Goal: Task Accomplishment & Management: Manage account settings

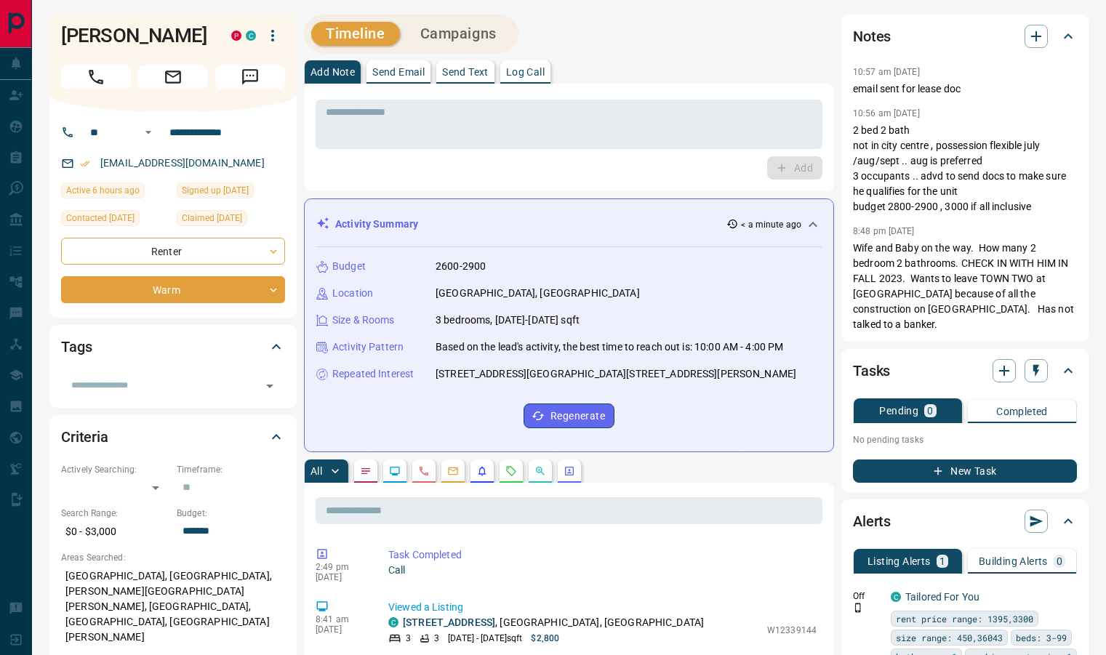
click at [1074, 36] on icon at bounding box center [1068, 36] width 17 height 17
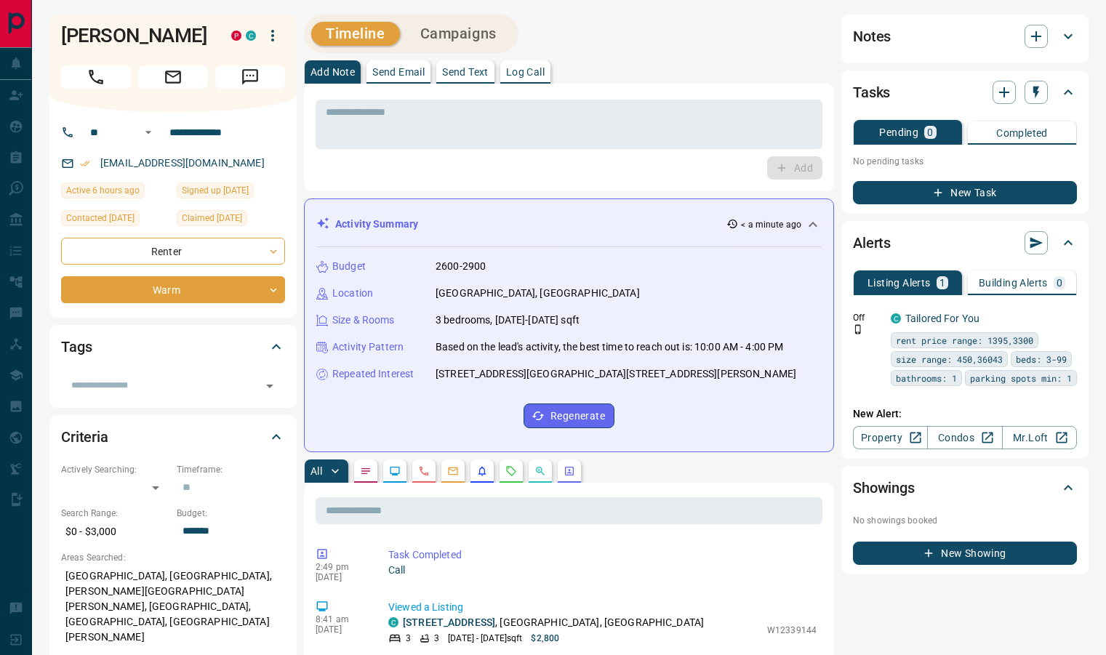
click at [1074, 36] on icon at bounding box center [1068, 36] width 17 height 17
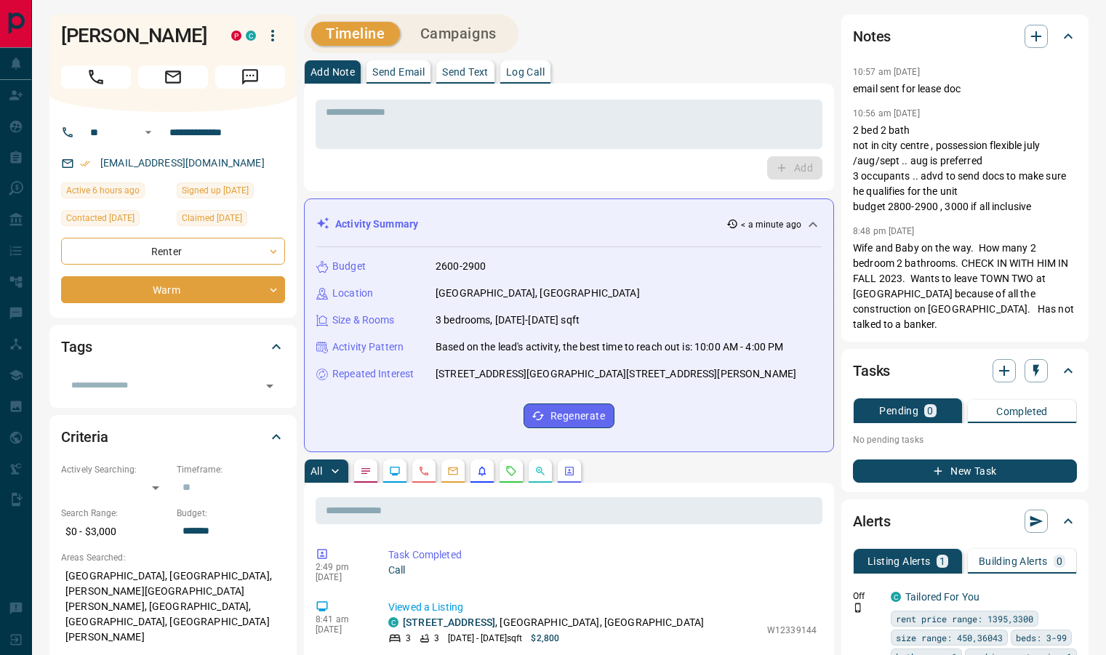
click at [96, 79] on icon "Call" at bounding box center [96, 77] width 19 height 19
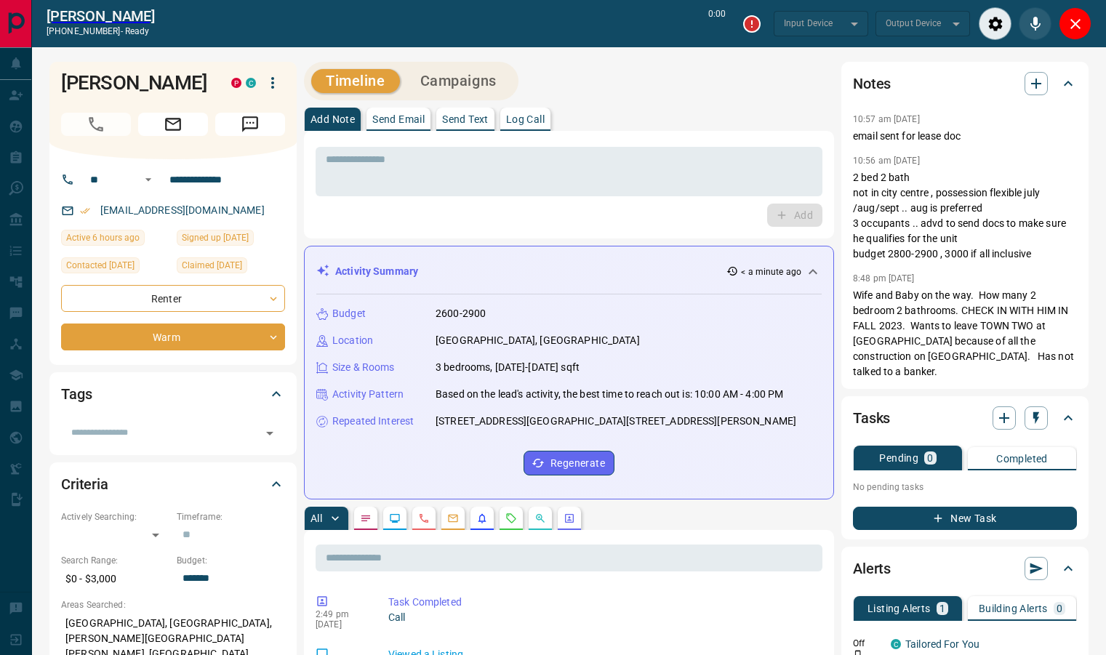
type input "*******"
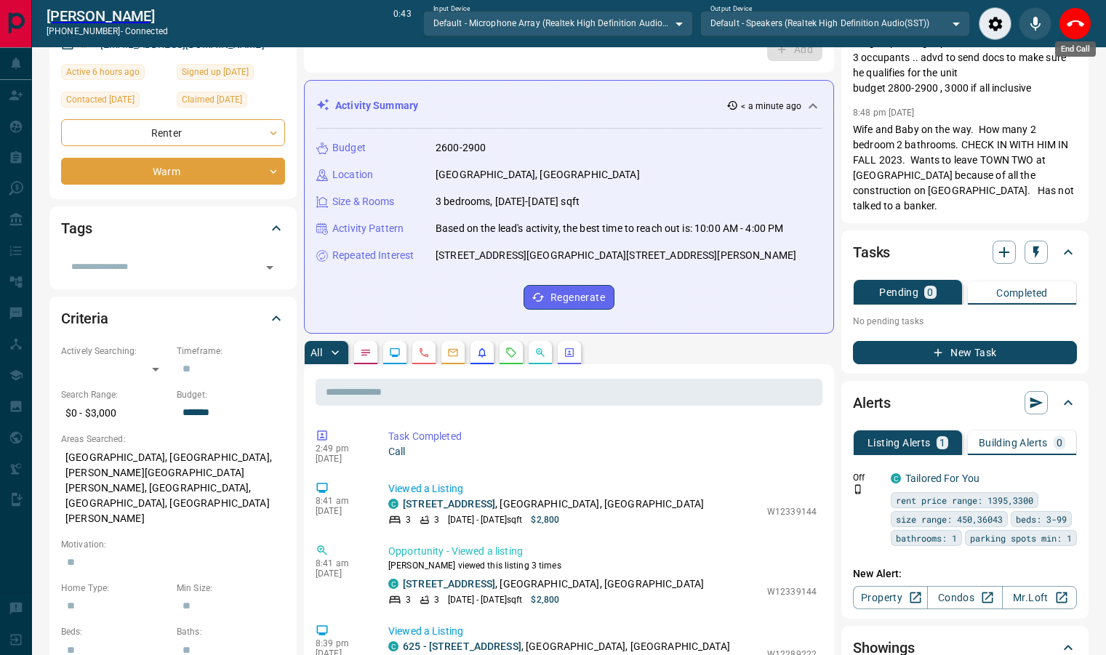
scroll to position [167, 0]
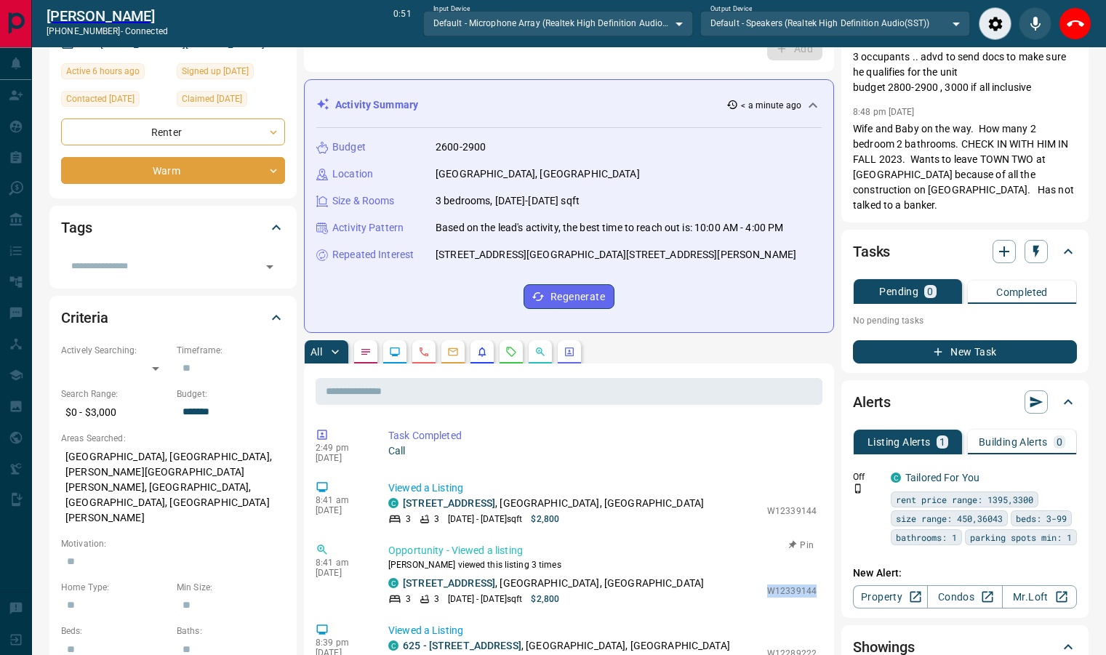
drag, startPoint x: 759, startPoint y: 591, endPoint x: 811, endPoint y: 593, distance: 51.7
click at [811, 593] on div "Opportunity - Viewed a listing Umair viewed this listing 3 times C 36 - [STREET…" at bounding box center [605, 574] width 434 height 63
copy p "W12339144"
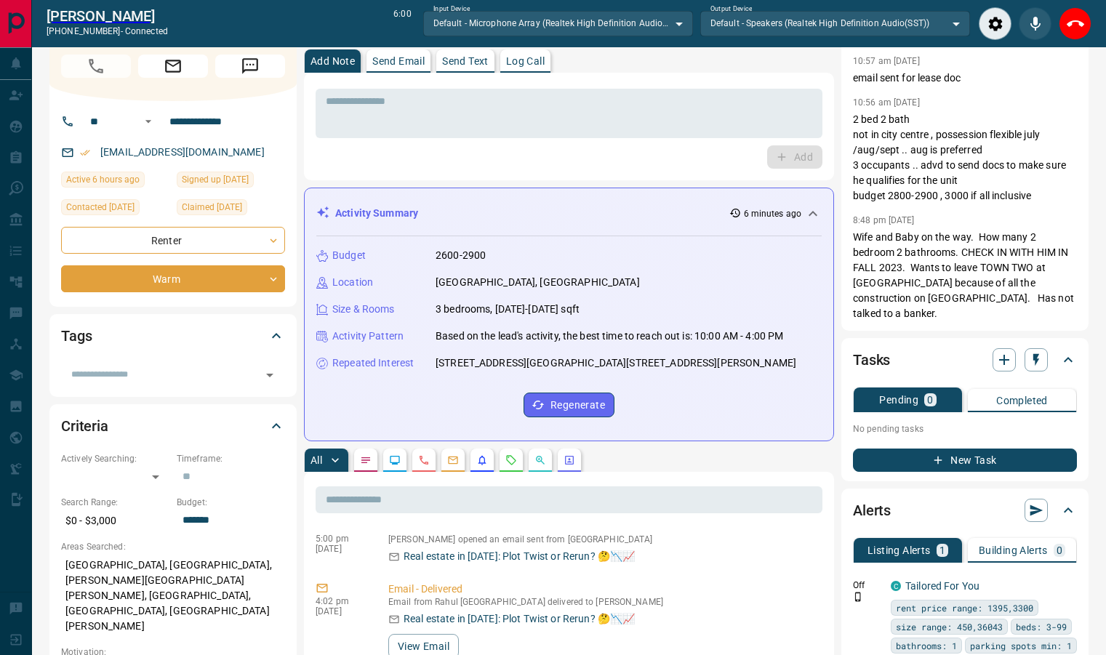
scroll to position [0, 0]
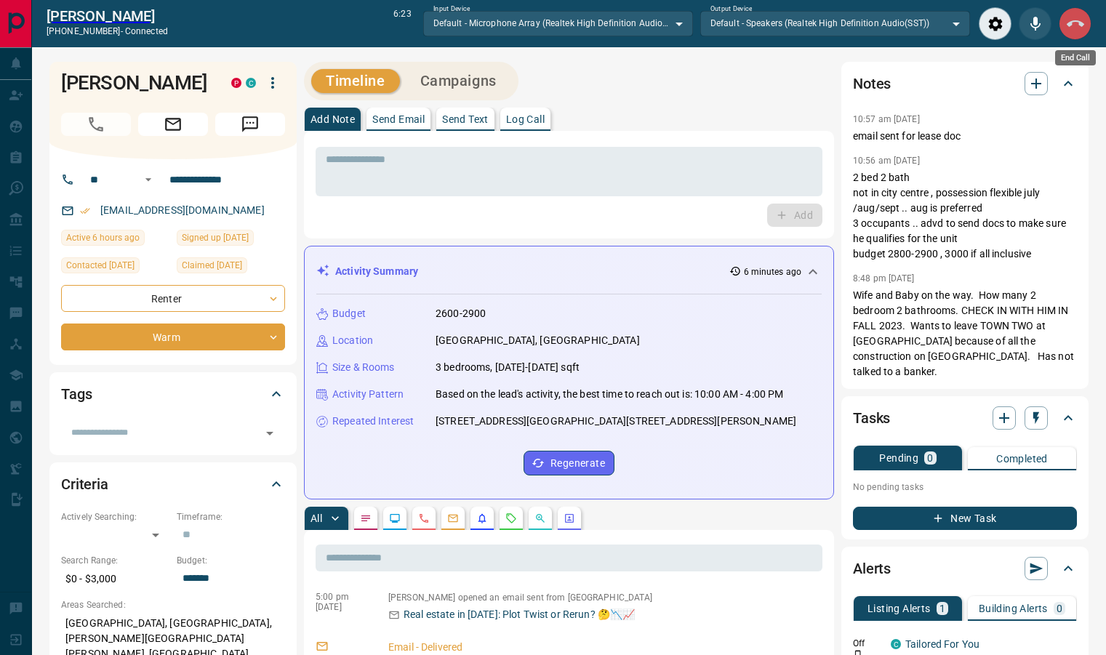
click at [1068, 20] on icon "End Call" at bounding box center [1075, 23] width 17 height 17
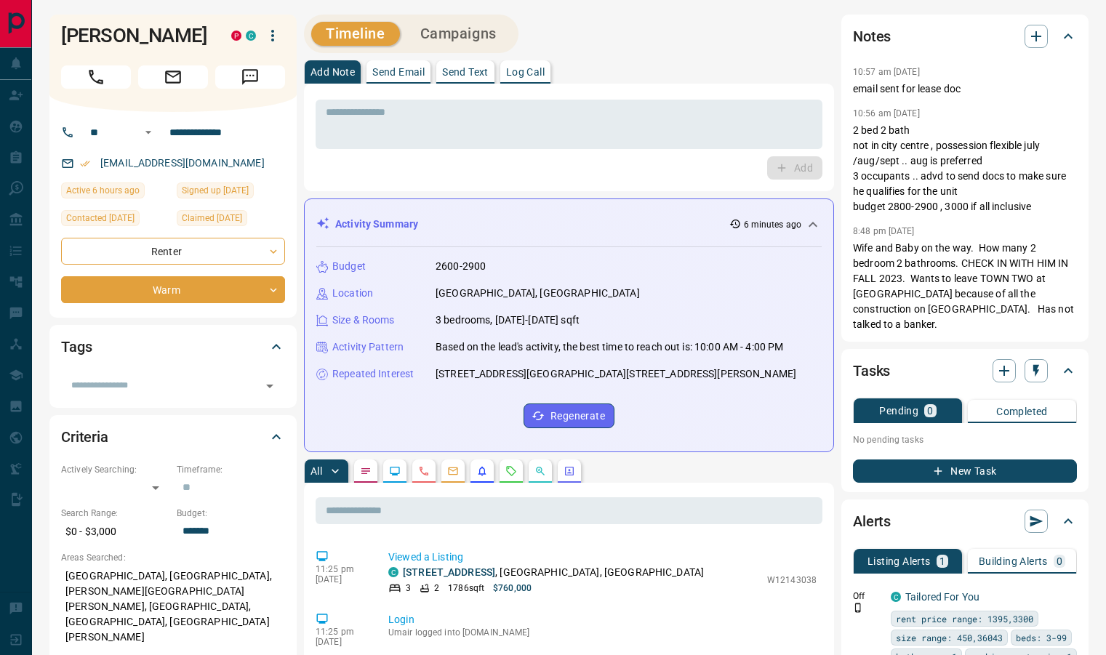
scroll to position [516, 0]
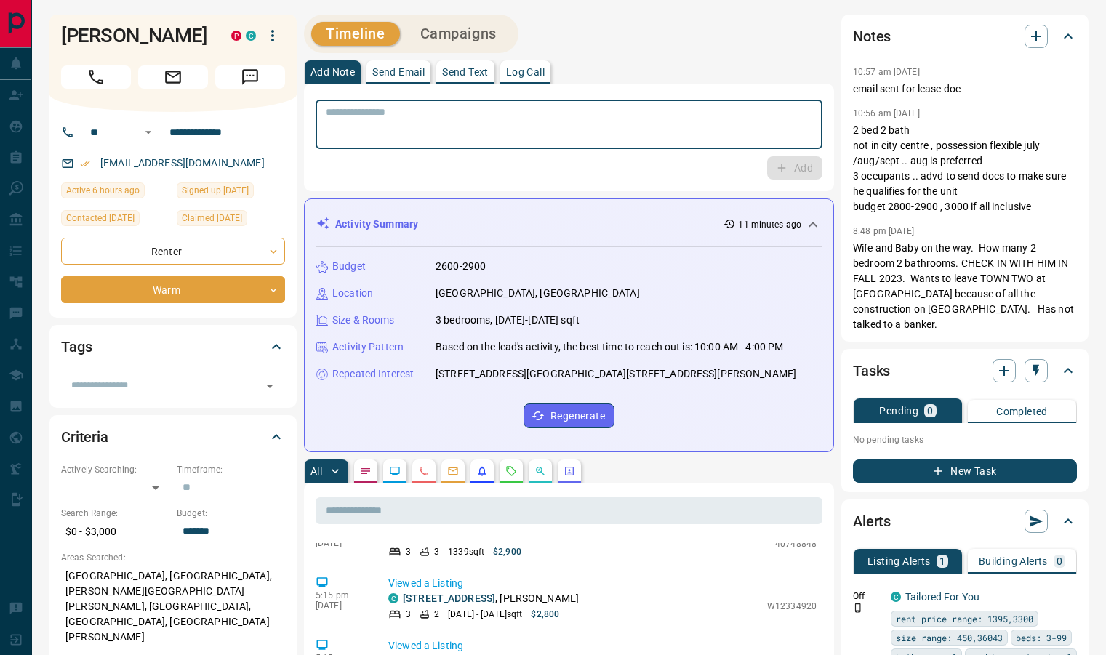
click at [637, 124] on textarea at bounding box center [569, 124] width 487 height 37
type textarea "*"
type textarea "**********"
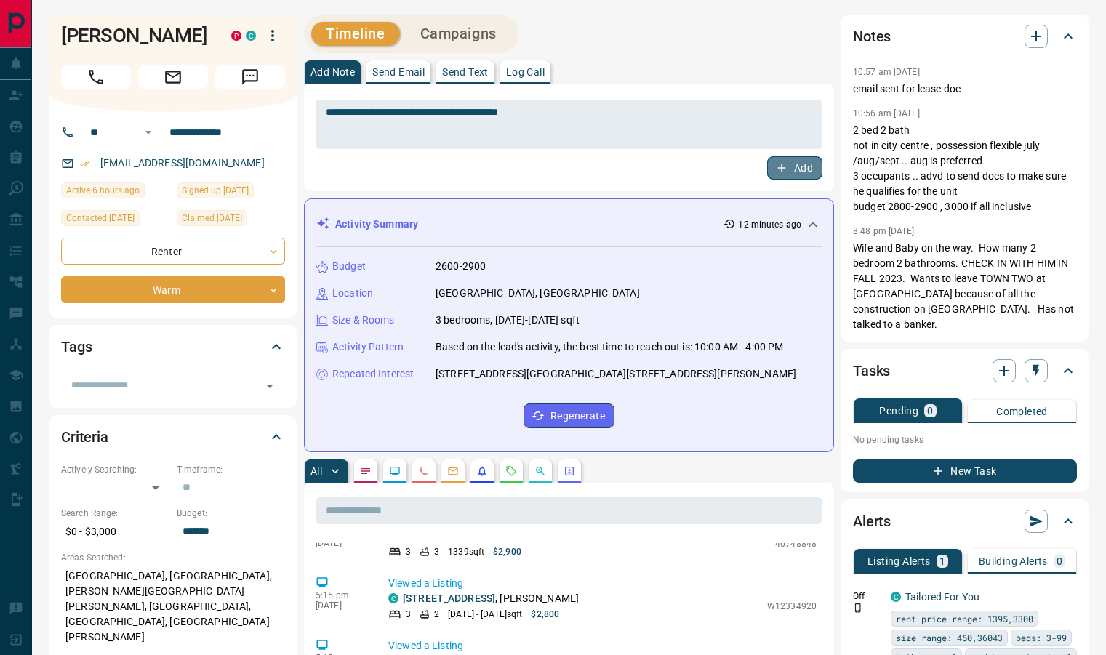
click at [783, 168] on icon "button" at bounding box center [782, 168] width 8 height 8
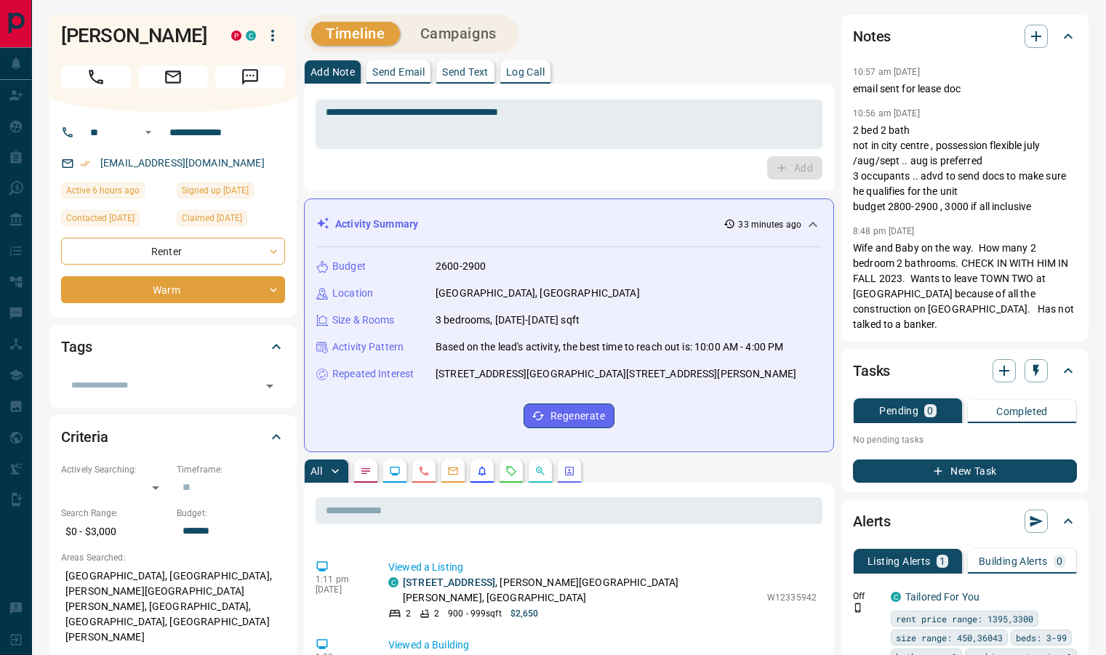
scroll to position [588, 0]
